Goal: Navigation & Orientation: Understand site structure

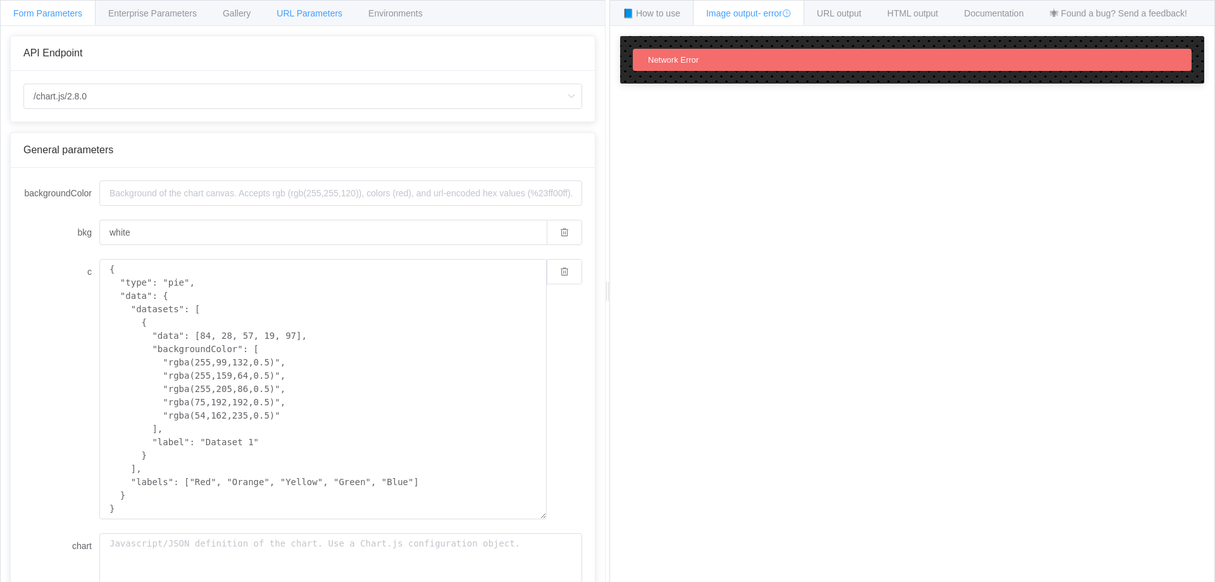
click at [304, 11] on span "URL Parameters" at bounding box center [310, 13] width 66 height 10
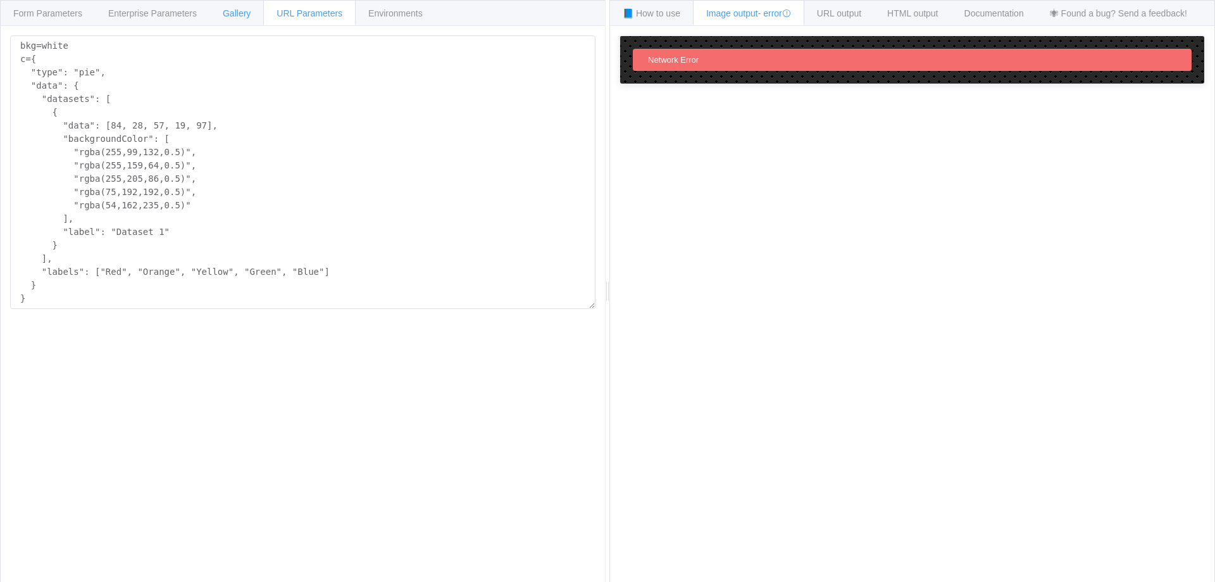
click at [238, 15] on span "Gallery" at bounding box center [237, 13] width 28 height 10
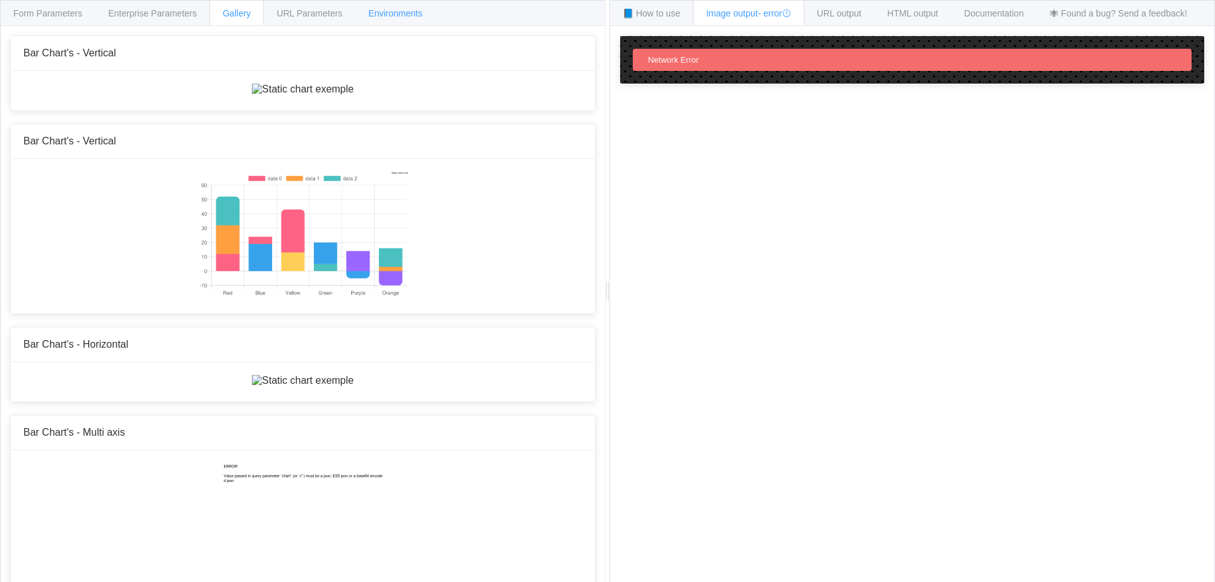
click at [380, 13] on span "Environments" at bounding box center [395, 13] width 54 height 10
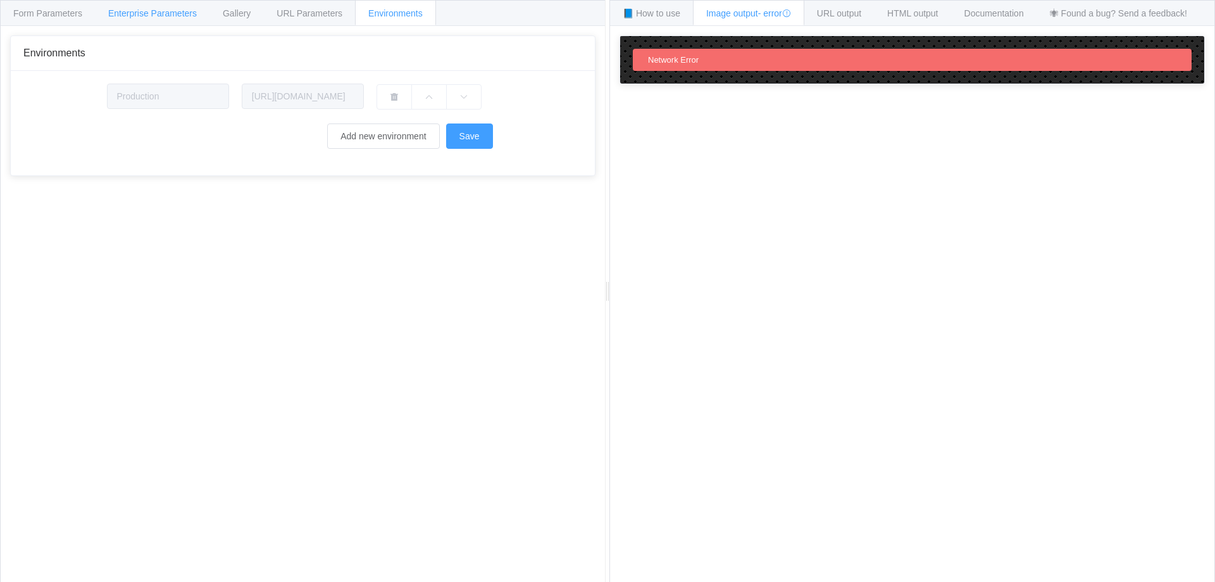
click at [144, 14] on span "Enterprise Parameters" at bounding box center [152, 13] width 89 height 10
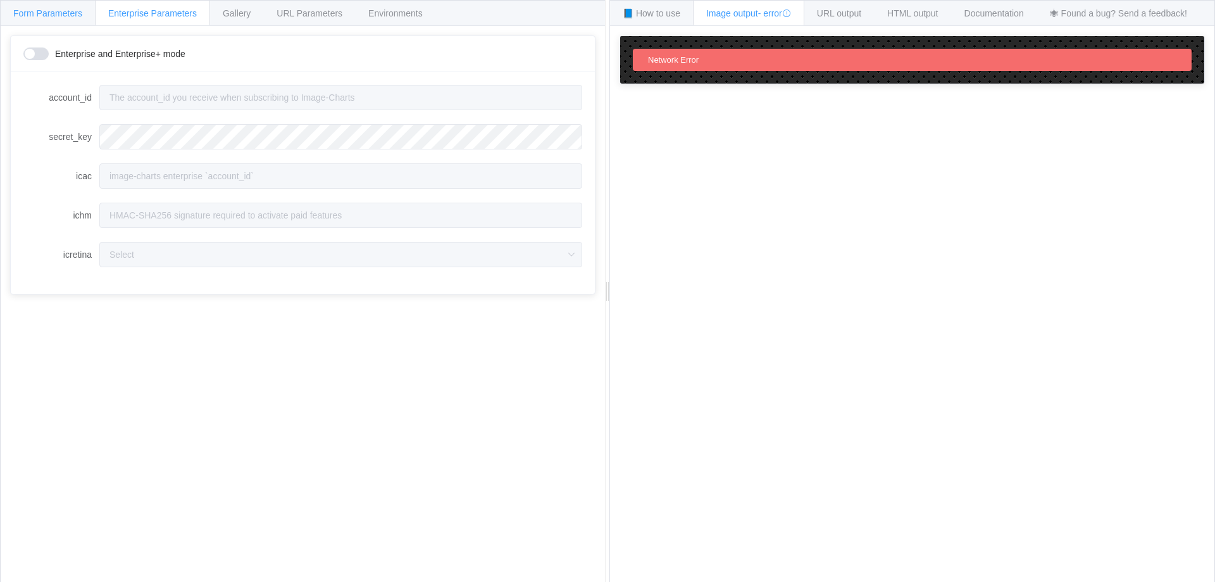
click at [28, 10] on span "Form Parameters" at bounding box center [47, 13] width 69 height 10
